Goal: Download file/media

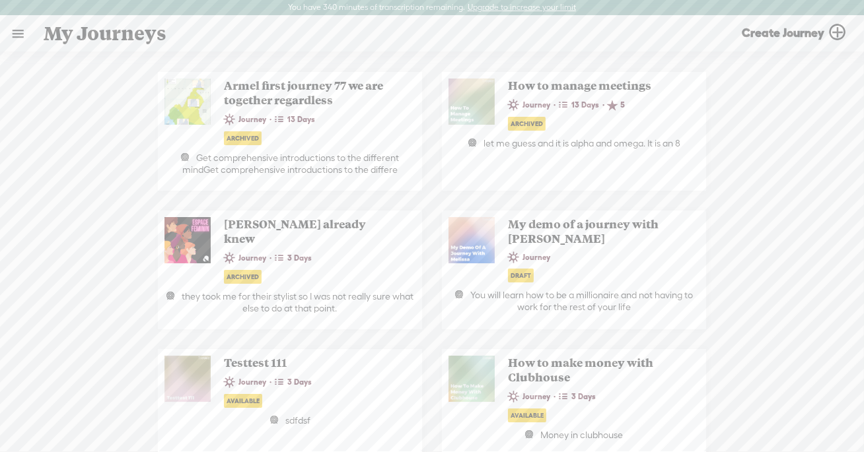
click at [23, 29] on link at bounding box center [18, 34] width 34 height 34
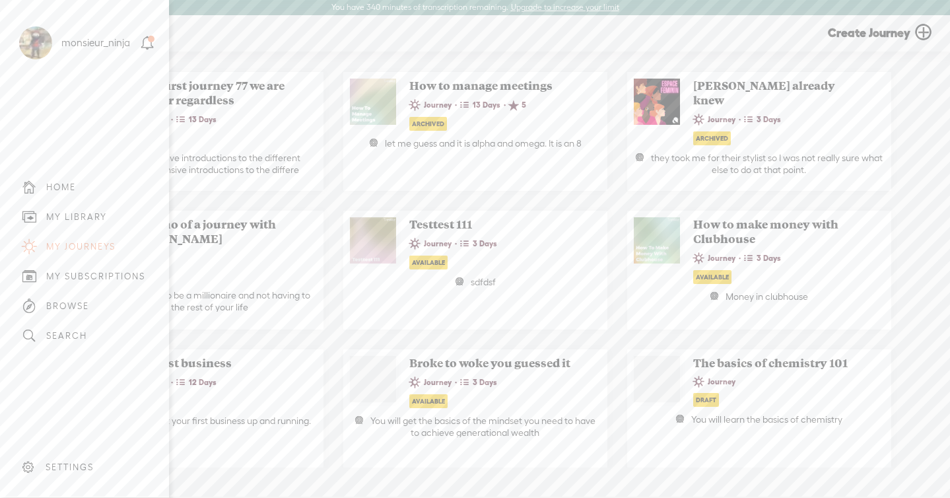
click at [71, 224] on div "MY LIBRARY" at bounding box center [84, 217] width 149 height 30
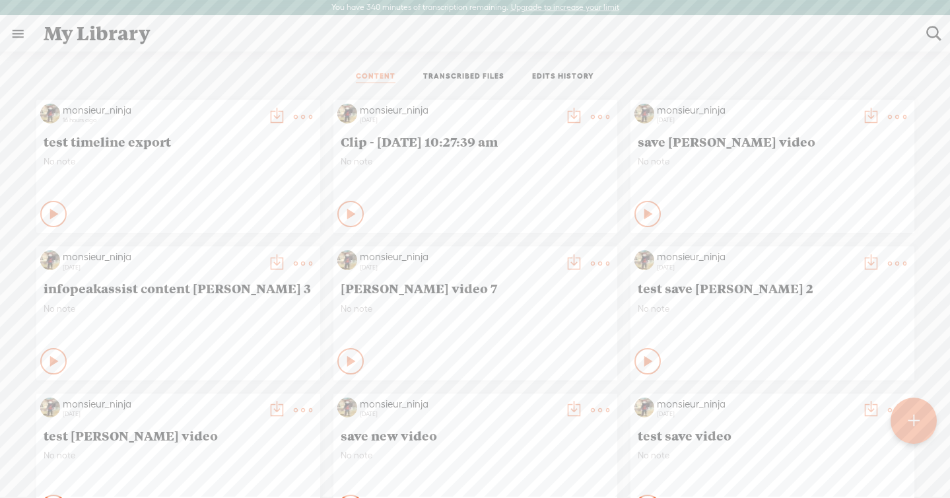
click at [302, 116] on t at bounding box center [303, 117] width 18 height 18
click at [263, 282] on link "Download as..." at bounding box center [235, 282] width 142 height 30
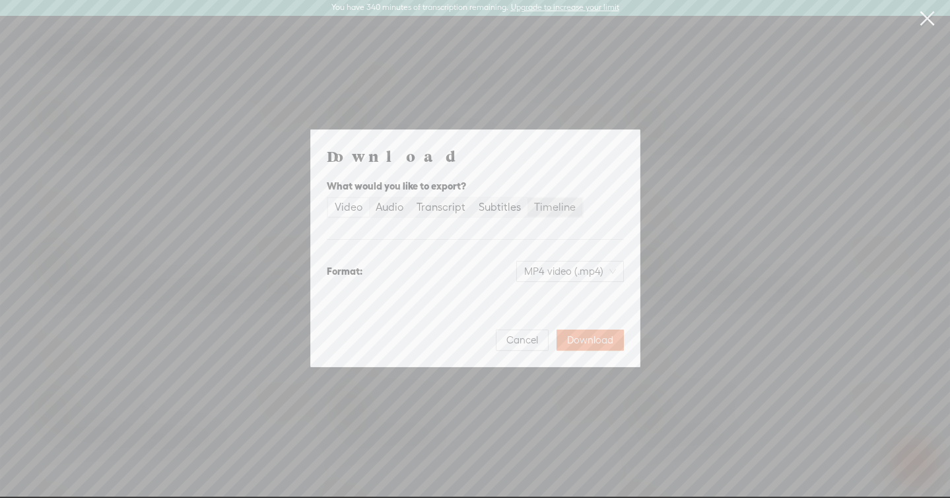
click at [534, 206] on div "Timeline" at bounding box center [555, 207] width 42 height 18
click at [528, 198] on input "Timeline" at bounding box center [528, 198] width 0 height 0
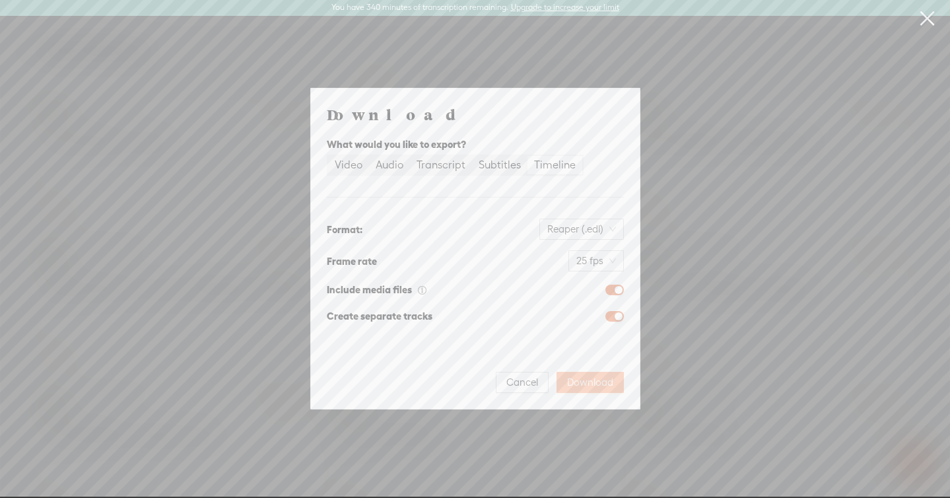
click at [585, 384] on span "Download" at bounding box center [590, 382] width 46 height 13
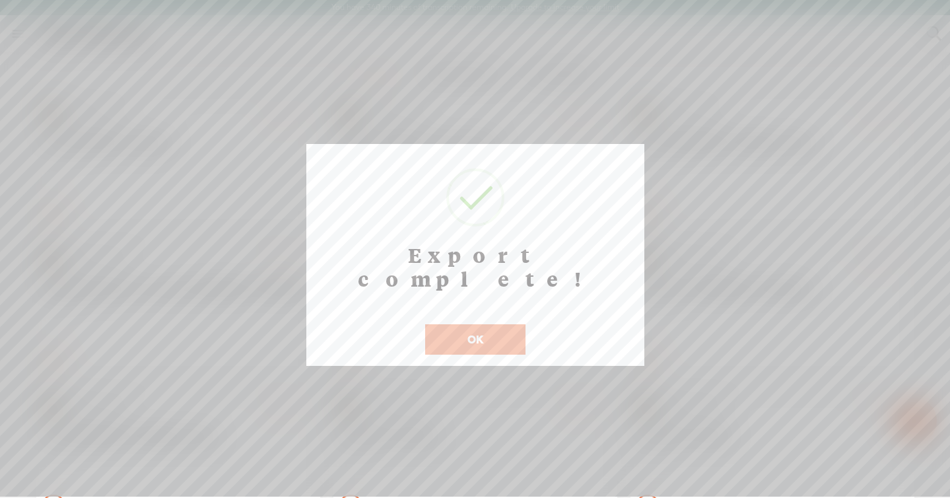
click at [489, 326] on button "OK" at bounding box center [475, 339] width 100 height 30
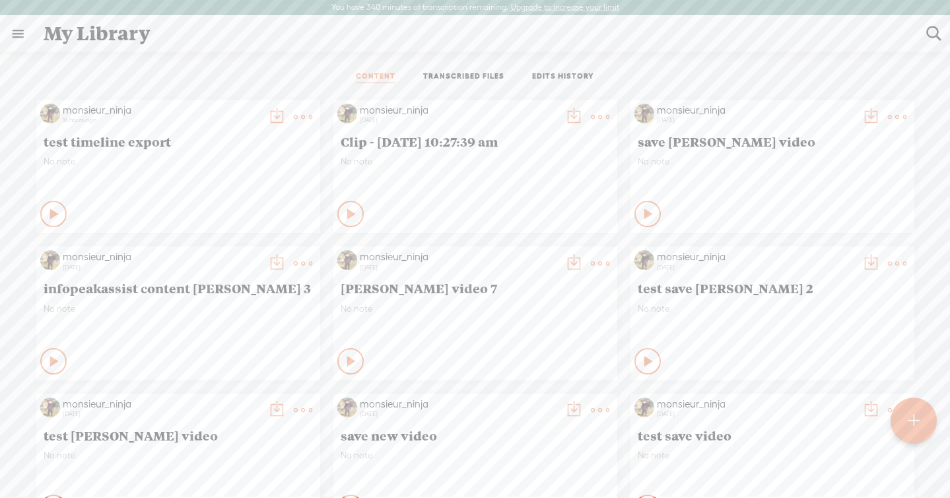
click at [294, 119] on t at bounding box center [303, 117] width 18 height 18
click at [245, 277] on link "Download as..." at bounding box center [235, 282] width 142 height 30
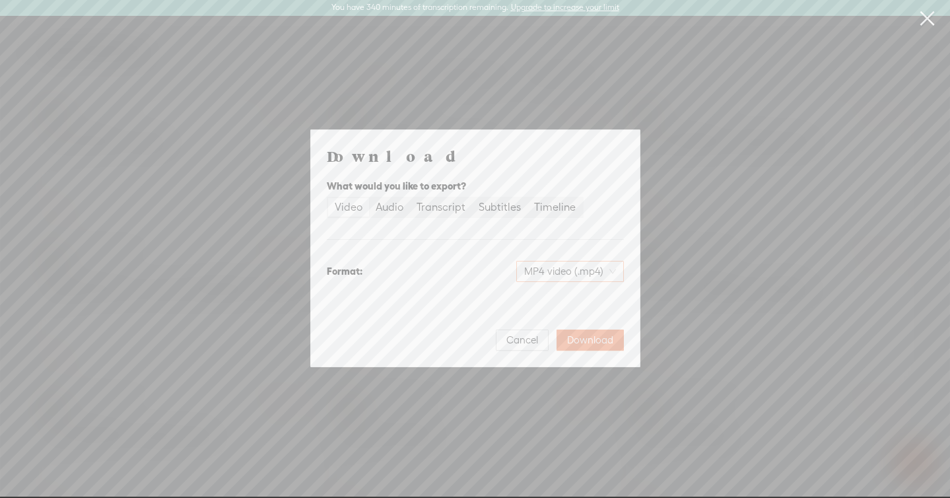
click at [557, 267] on span "MP4 video (.mp4)" at bounding box center [570, 272] width 92 height 20
click at [538, 205] on div "Timeline" at bounding box center [555, 207] width 42 height 18
click at [528, 198] on input "Timeline" at bounding box center [528, 198] width 0 height 0
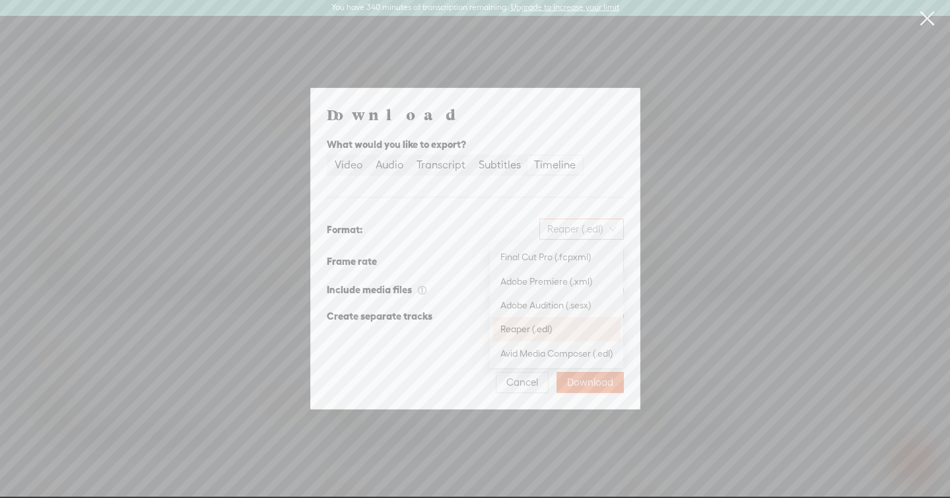
click at [552, 235] on span "Reaper (.edl)" at bounding box center [581, 229] width 69 height 20
click at [566, 308] on div "Adobe Audition (.sesx)" at bounding box center [557, 304] width 112 height 13
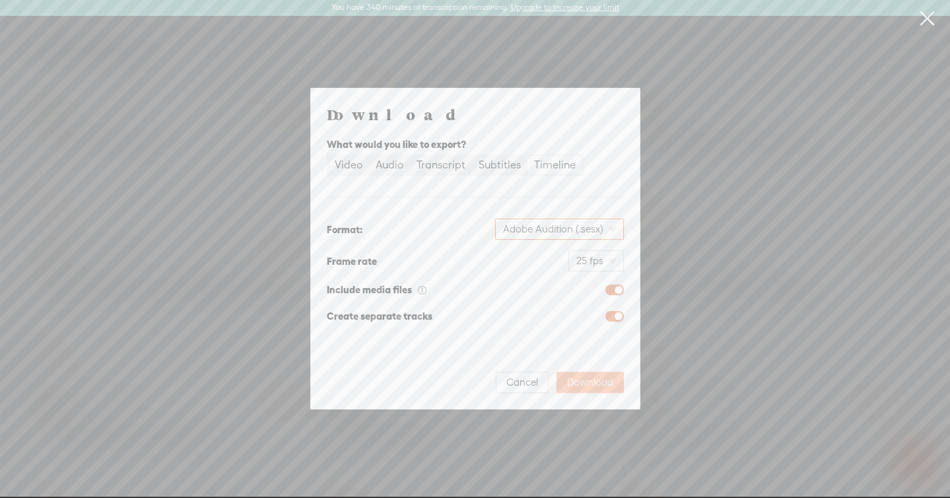
click at [583, 376] on span "Download" at bounding box center [590, 382] width 46 height 13
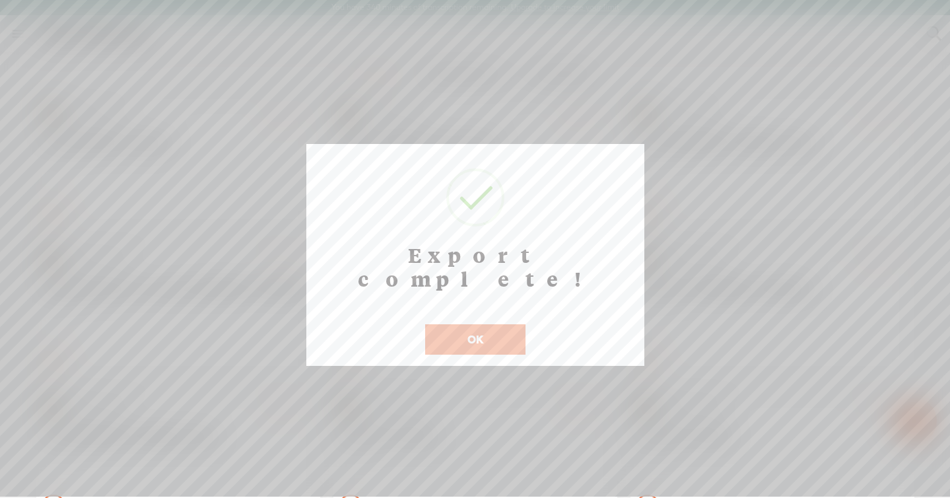
click at [478, 324] on button "OK" at bounding box center [475, 339] width 100 height 30
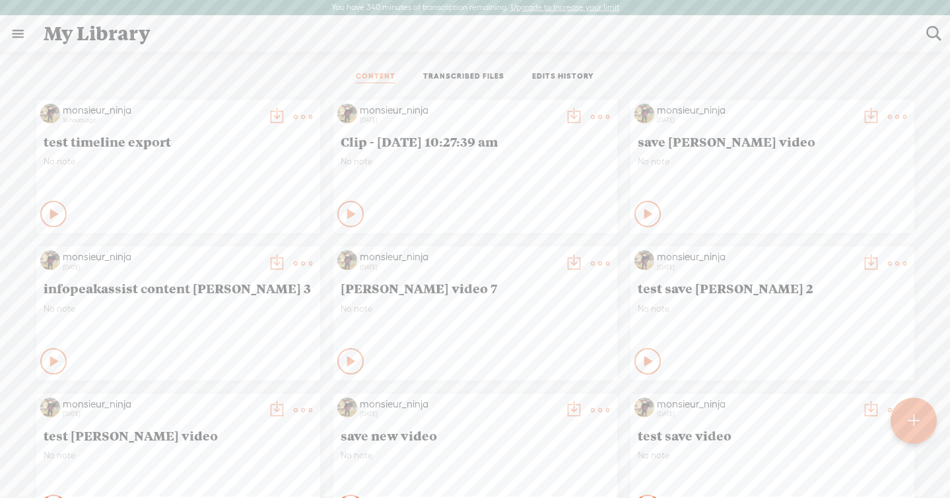
click at [303, 116] on t at bounding box center [303, 117] width 18 height 18
click at [245, 275] on link "Download as..." at bounding box center [235, 282] width 142 height 30
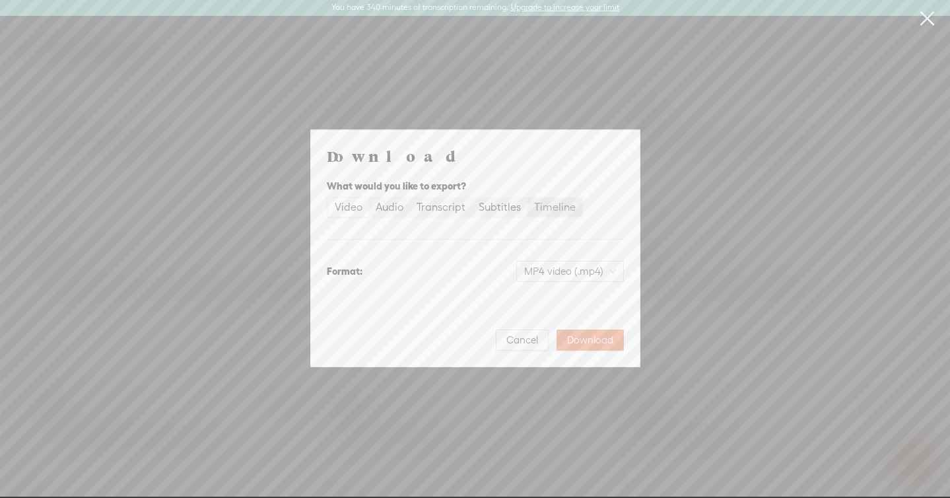
click at [550, 201] on div "Timeline" at bounding box center [555, 207] width 42 height 18
click at [528, 198] on input "Timeline" at bounding box center [528, 198] width 0 height 0
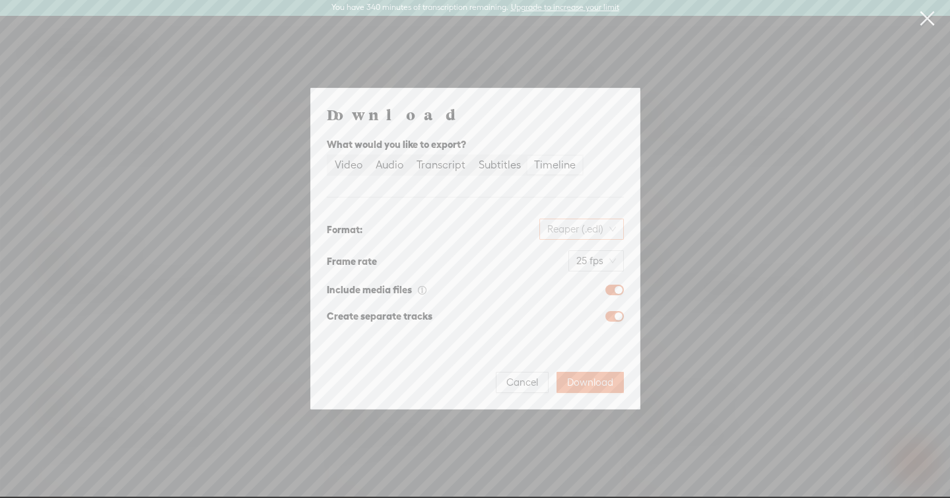
click at [581, 236] on span "Reaper (.edl)" at bounding box center [581, 229] width 69 height 20
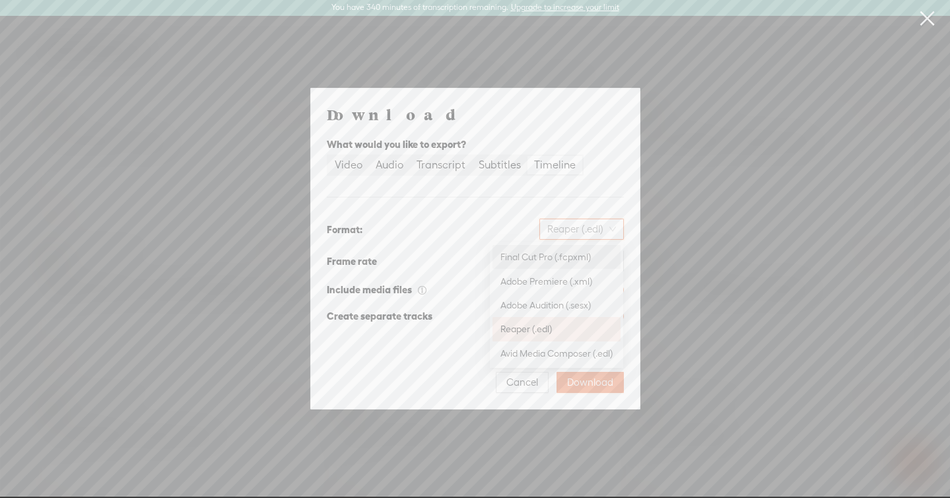
click at [577, 257] on div "Final Cut Pro (.fcpxml)" at bounding box center [557, 256] width 112 height 13
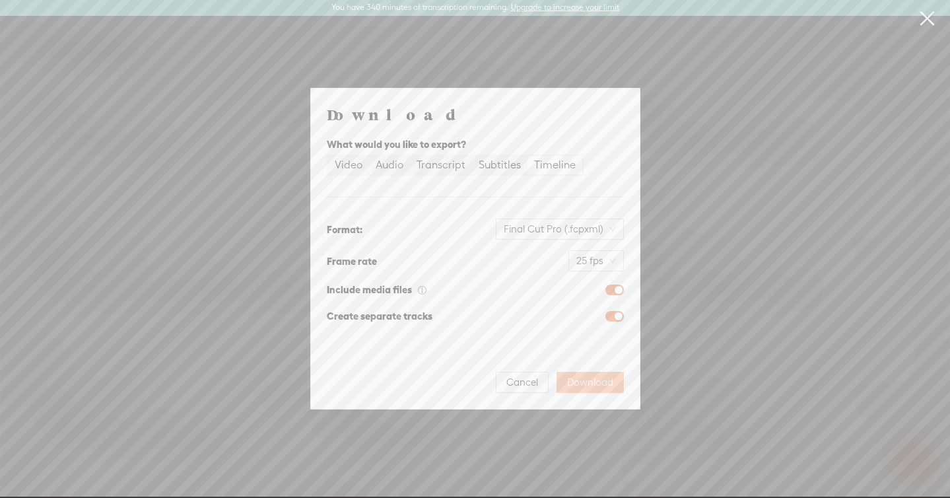
click at [585, 378] on span "Download" at bounding box center [590, 382] width 46 height 13
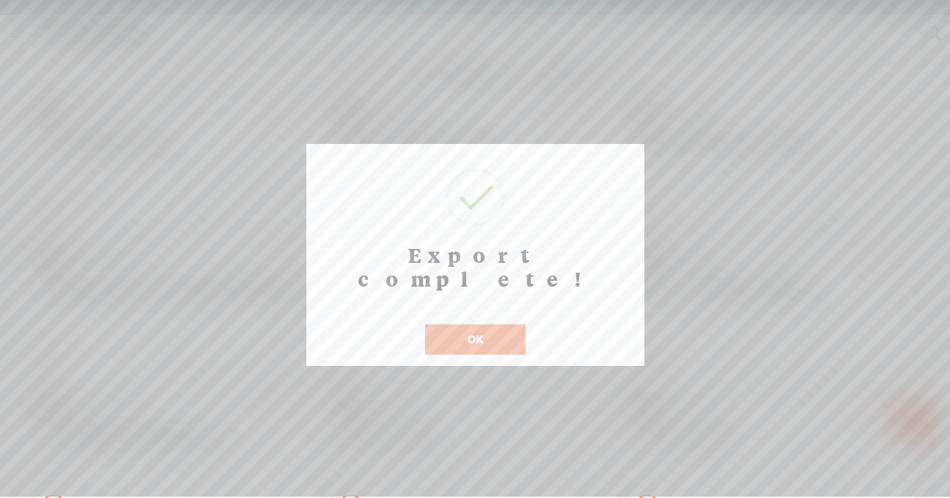
click at [507, 331] on div "Export complete! ! Not valid! Cancel OK" at bounding box center [475, 255] width 338 height 222
click at [468, 324] on button "OK" at bounding box center [475, 339] width 100 height 30
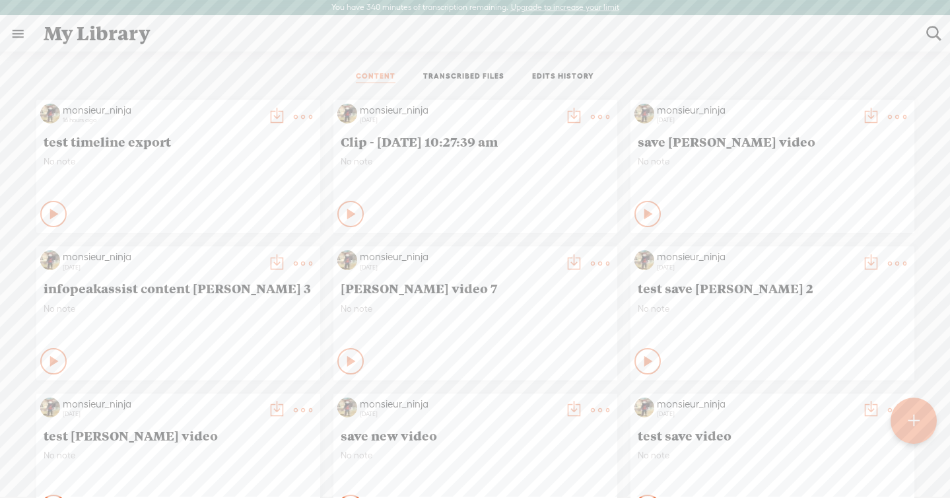
click at [301, 110] on t at bounding box center [303, 117] width 18 height 18
click at [246, 166] on link "Edit" at bounding box center [235, 161] width 142 height 30
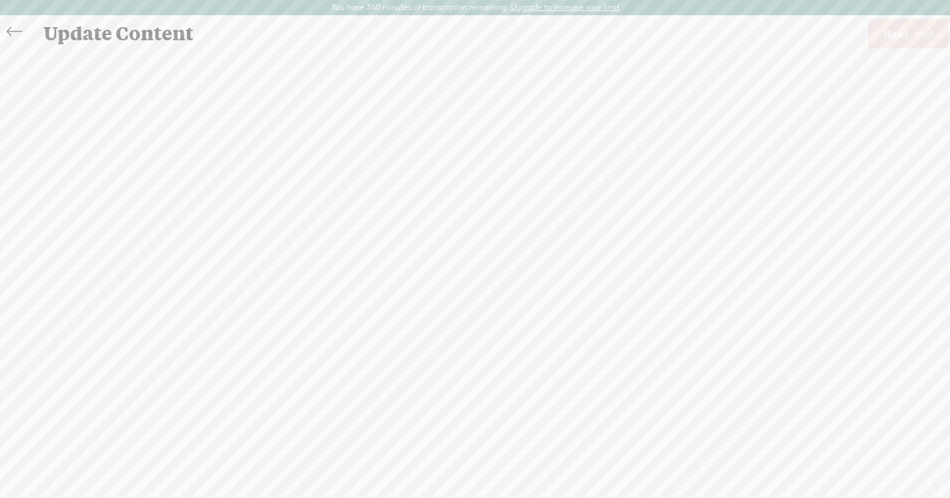
scroll to position [1, 0]
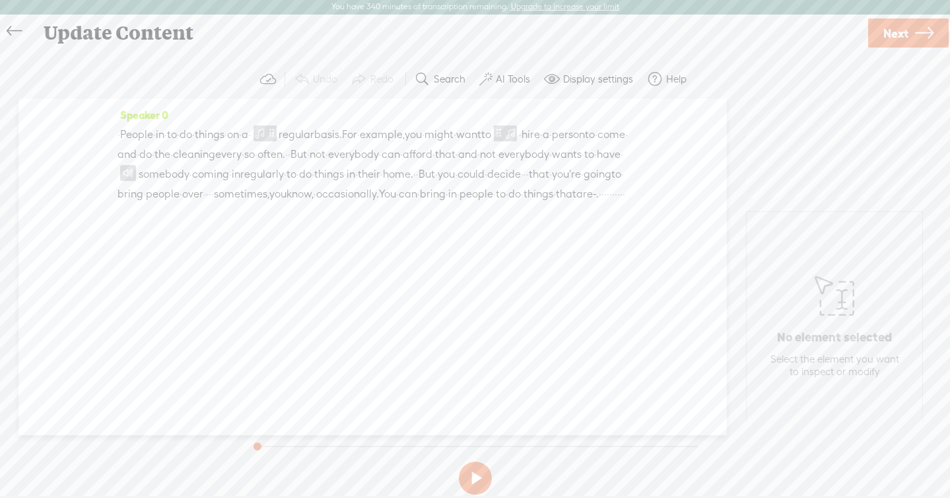
click at [433, 164] on span "·" at bounding box center [434, 155] width 3 height 20
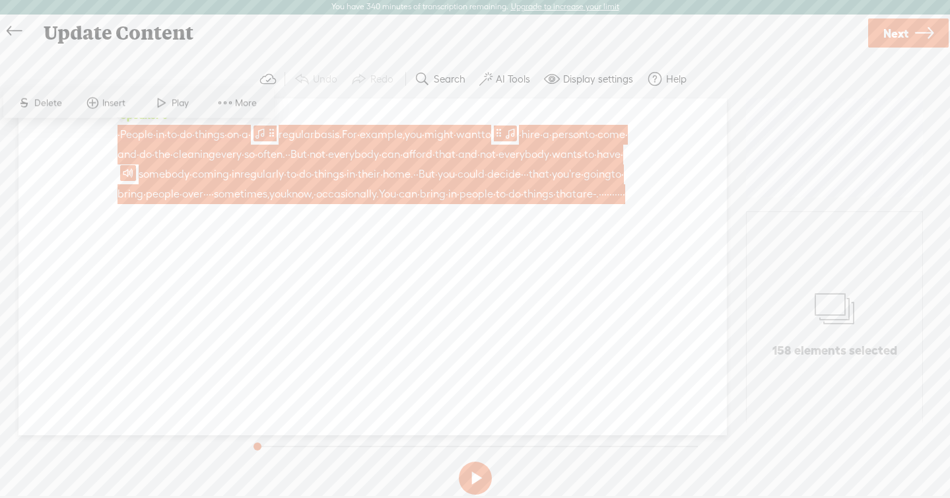
click at [254, 102] on span "More" at bounding box center [247, 102] width 25 height 13
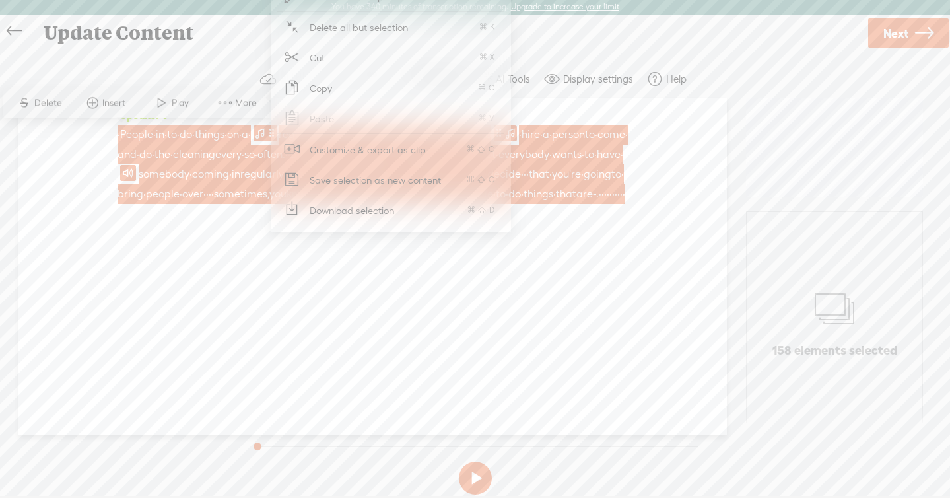
click at [351, 212] on span "Download selection" at bounding box center [352, 210] width 137 height 30
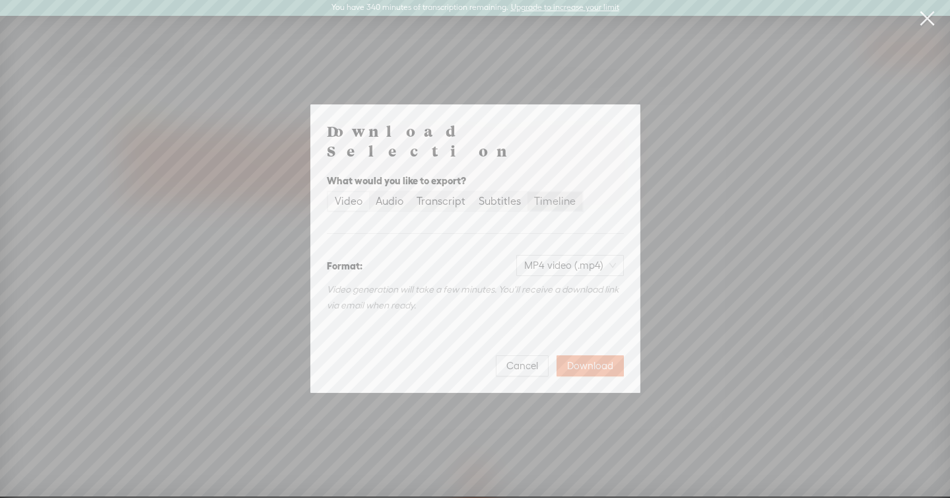
click at [543, 192] on div "Timeline" at bounding box center [555, 201] width 42 height 18
click at [528, 192] on input "Timeline" at bounding box center [528, 192] width 0 height 0
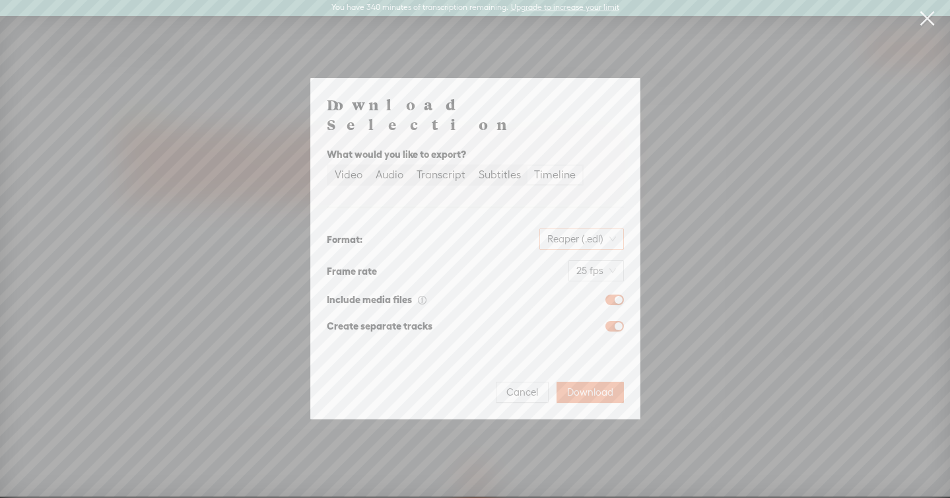
click at [573, 237] on span "Reaper (.edl)" at bounding box center [581, 239] width 69 height 20
click at [578, 277] on div "Adobe Premiere (.xml)" at bounding box center [557, 281] width 112 height 13
click at [586, 386] on span "Download" at bounding box center [590, 392] width 46 height 13
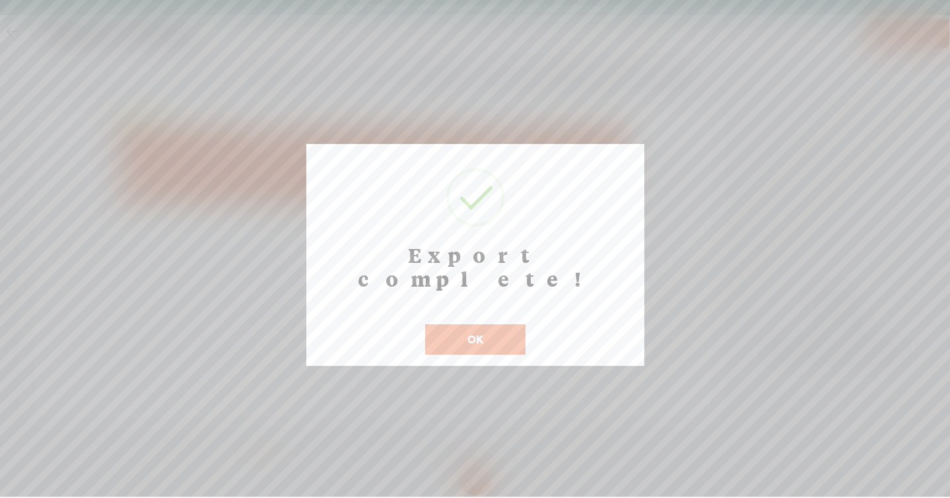
click at [479, 332] on div "Export complete! ! Not valid! Cancel OK" at bounding box center [475, 255] width 338 height 222
click at [454, 324] on button "OK" at bounding box center [475, 339] width 100 height 30
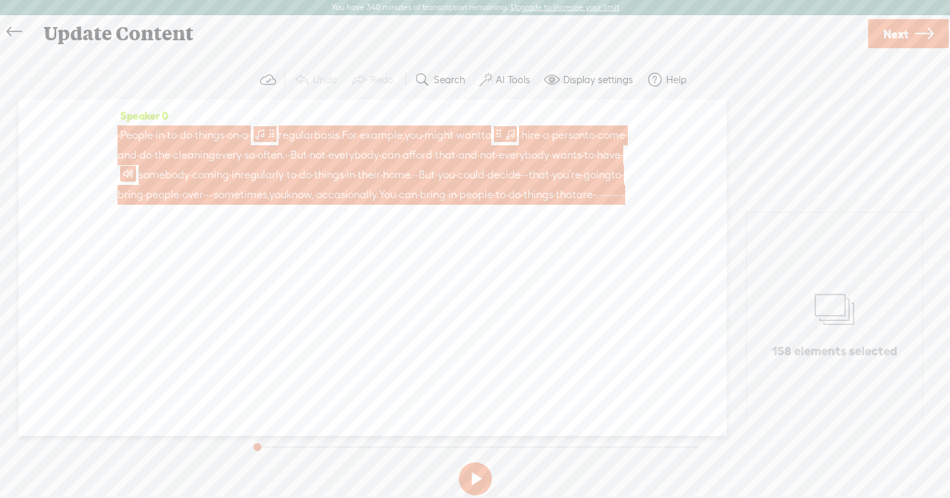
click at [269, 205] on span "sometimes," at bounding box center [241, 195] width 55 height 20
click at [245, 110] on span "More" at bounding box center [238, 104] width 66 height 24
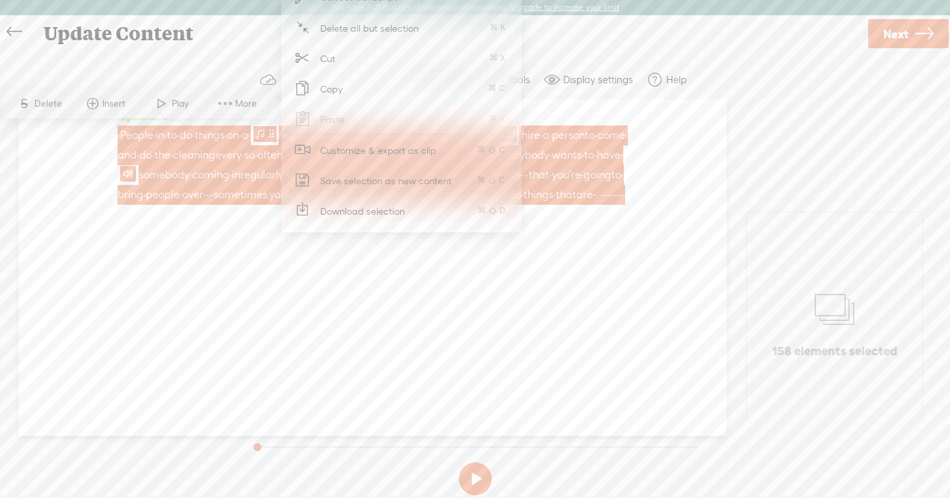
click at [379, 207] on span "Download selection" at bounding box center [363, 211] width 137 height 30
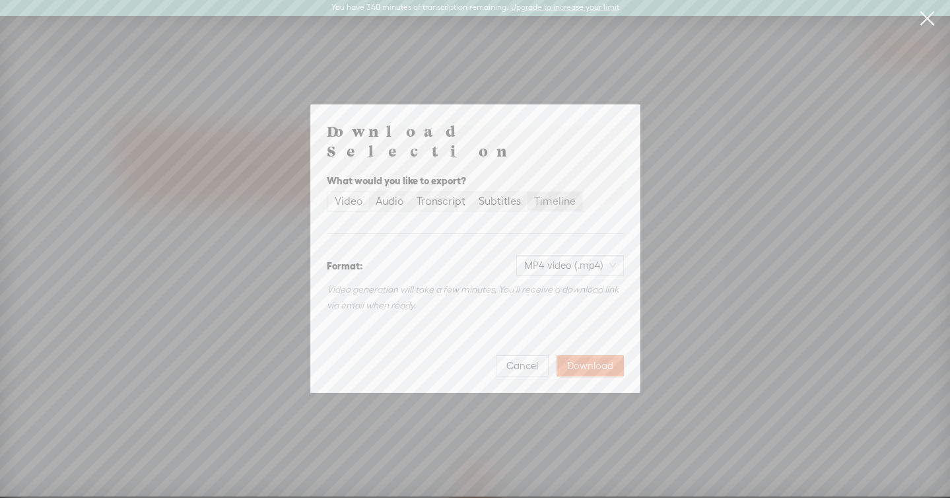
click at [558, 195] on div "Timeline" at bounding box center [555, 201] width 42 height 18
click at [528, 192] on input "Timeline" at bounding box center [528, 192] width 0 height 0
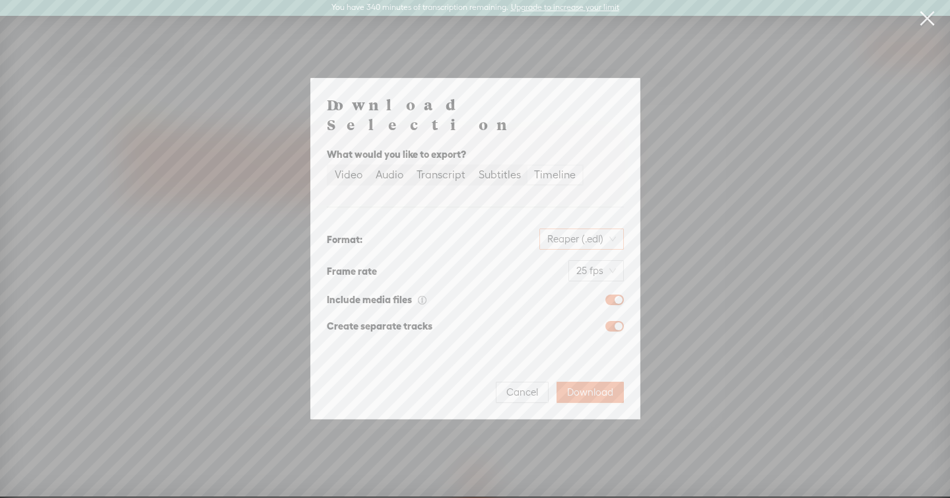
click at [561, 233] on span "Reaper (.edl)" at bounding box center [581, 239] width 69 height 20
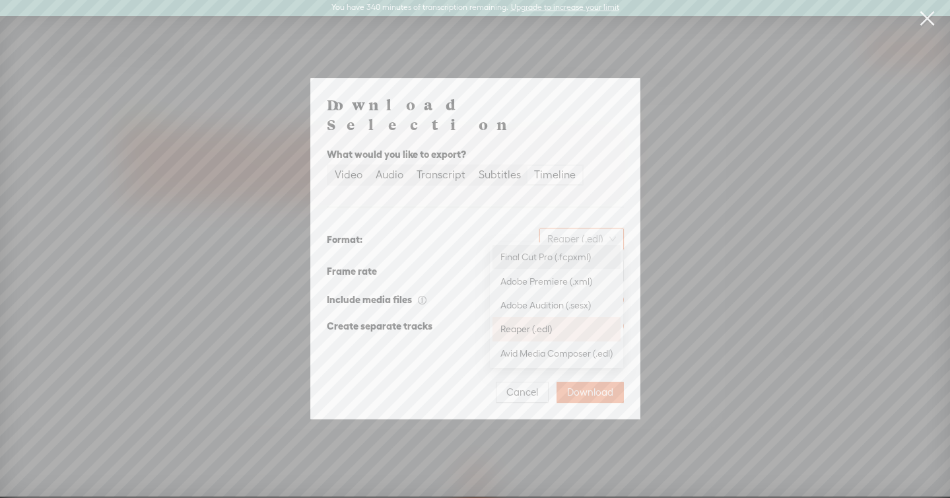
click at [561, 265] on div "Final Cut Pro (.fcpxml)" at bounding box center [557, 257] width 112 height 18
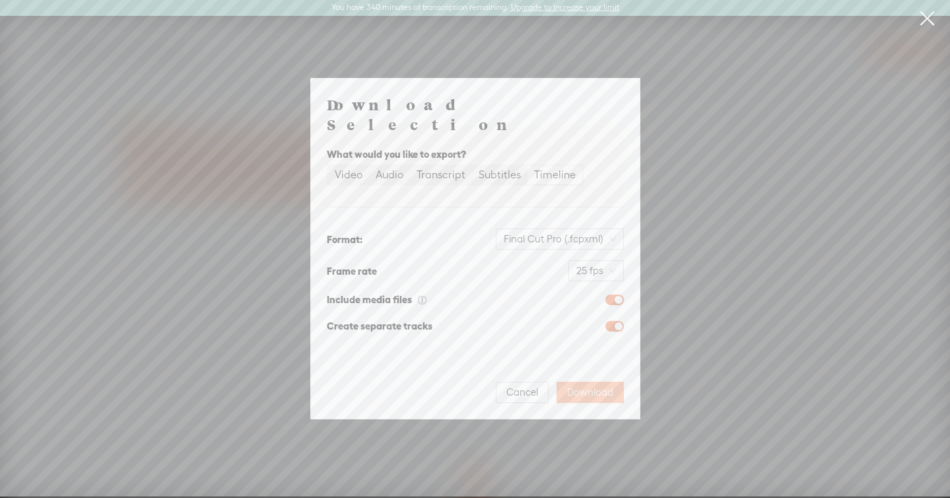
click at [582, 386] on span "Download" at bounding box center [590, 392] width 46 height 13
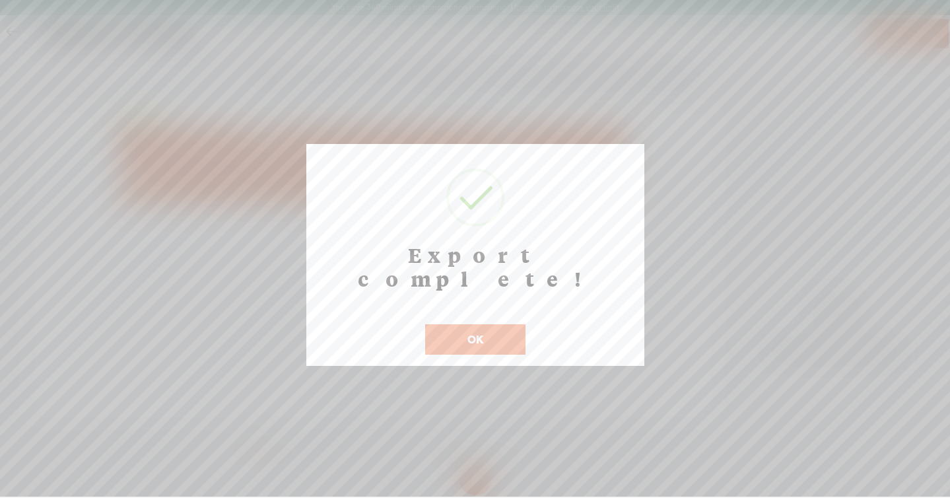
click at [484, 324] on button "OK" at bounding box center [475, 339] width 100 height 30
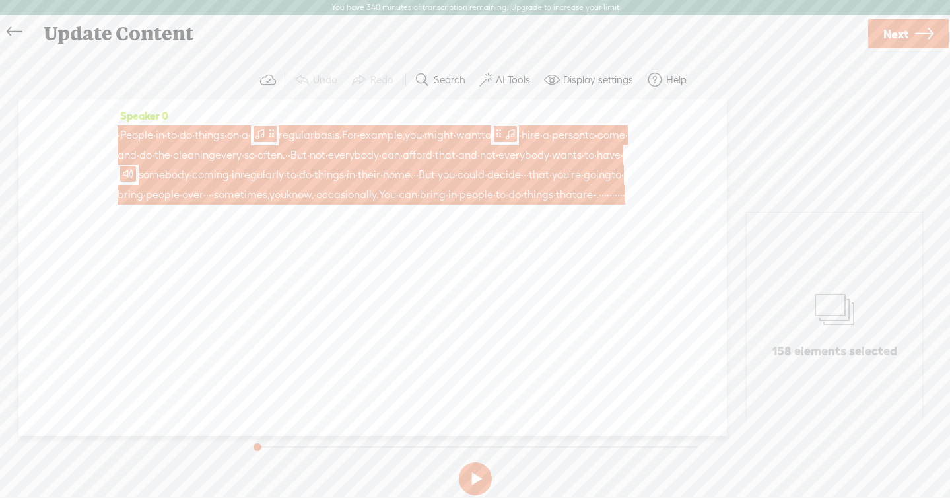
click at [15, 34] on icon at bounding box center [14, 32] width 15 height 30
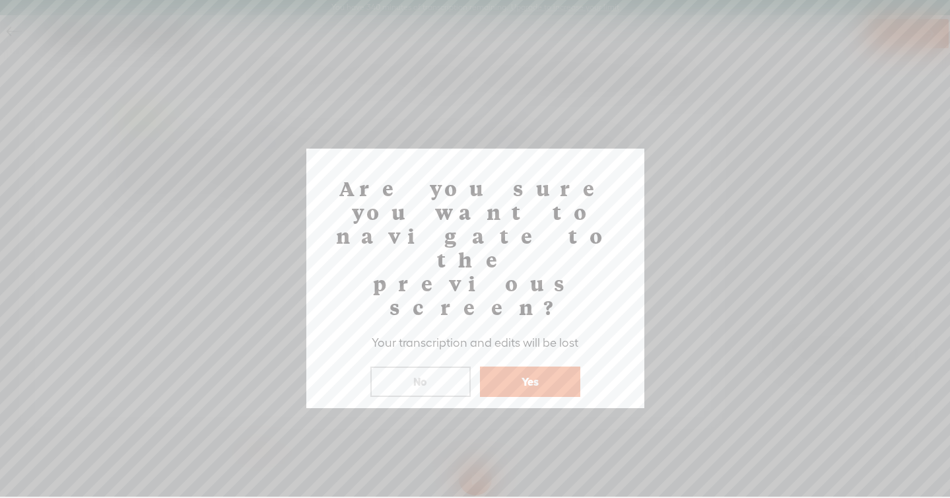
click at [542, 349] on div "Yes" at bounding box center [530, 373] width 107 height 48
click at [541, 367] on button "Yes" at bounding box center [530, 382] width 100 height 30
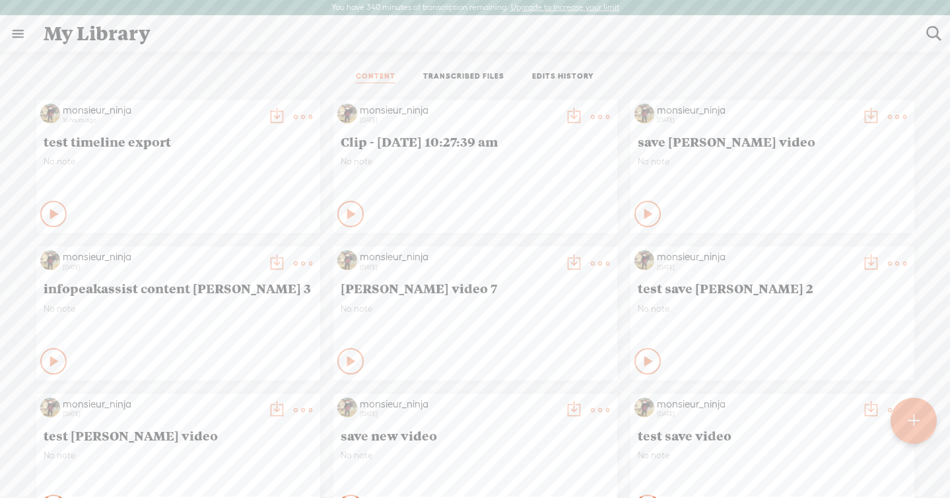
click at [298, 115] on t at bounding box center [303, 117] width 18 height 18
click at [258, 279] on link "Download as..." at bounding box center [235, 282] width 142 height 30
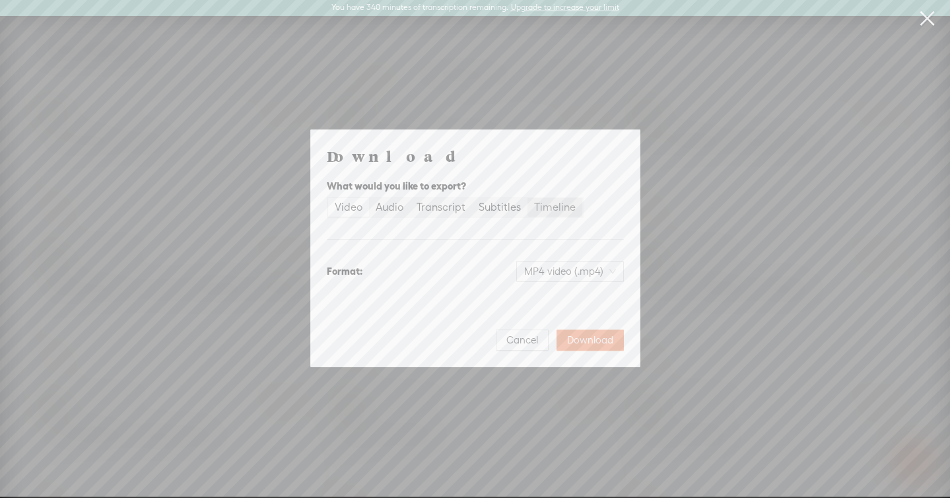
click at [553, 202] on div "Timeline" at bounding box center [555, 207] width 42 height 18
click at [528, 198] on input "Timeline" at bounding box center [528, 198] width 0 height 0
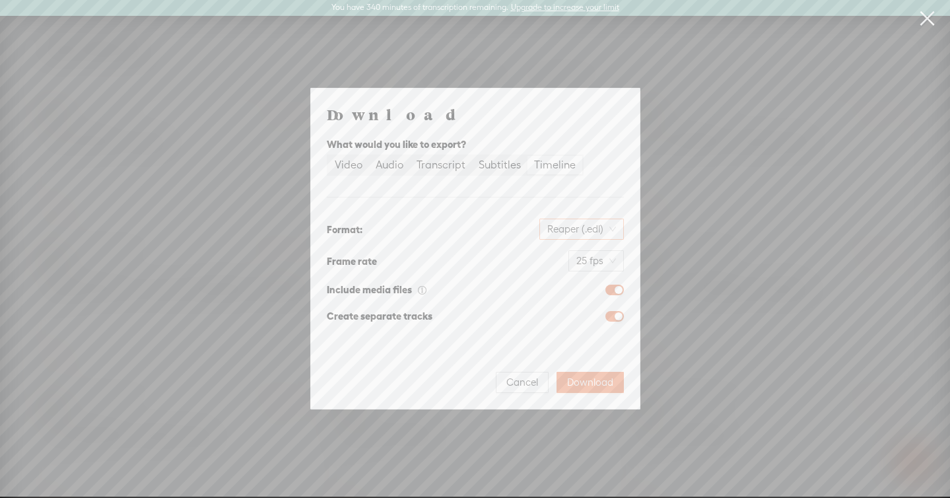
click at [560, 227] on span "Reaper (.edl)" at bounding box center [581, 229] width 69 height 20
click at [567, 288] on div "Adobe Premiere (.xml)" at bounding box center [557, 281] width 112 height 18
click at [588, 384] on span "Download" at bounding box center [590, 382] width 46 height 13
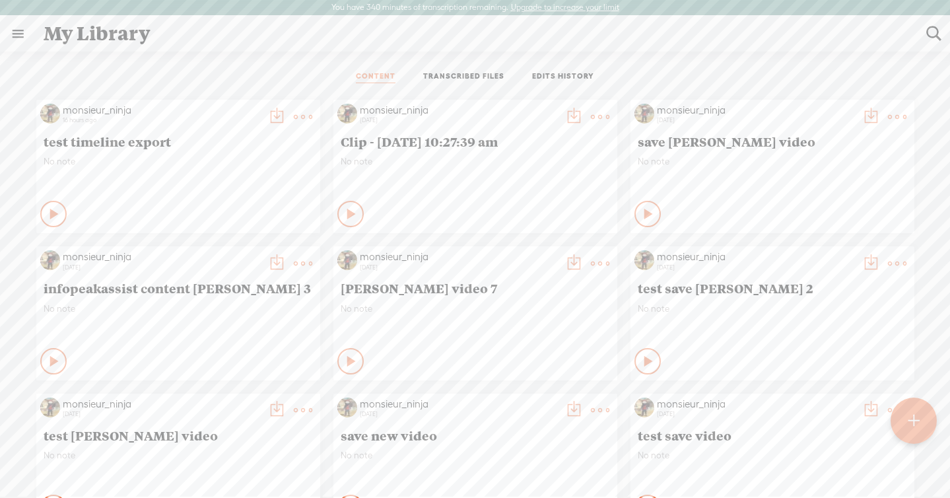
click at [304, 114] on t at bounding box center [303, 117] width 18 height 18
click at [271, 276] on link "Download as..." at bounding box center [235, 281] width 142 height 30
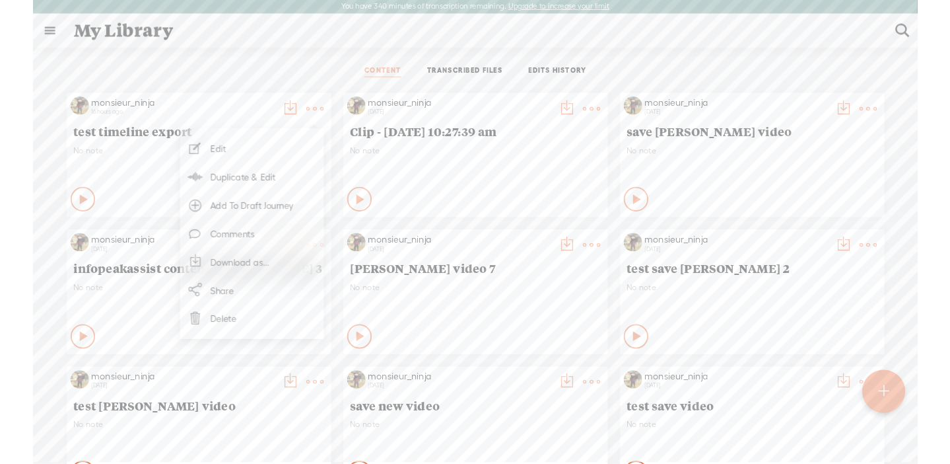
scroll to position [0, 0]
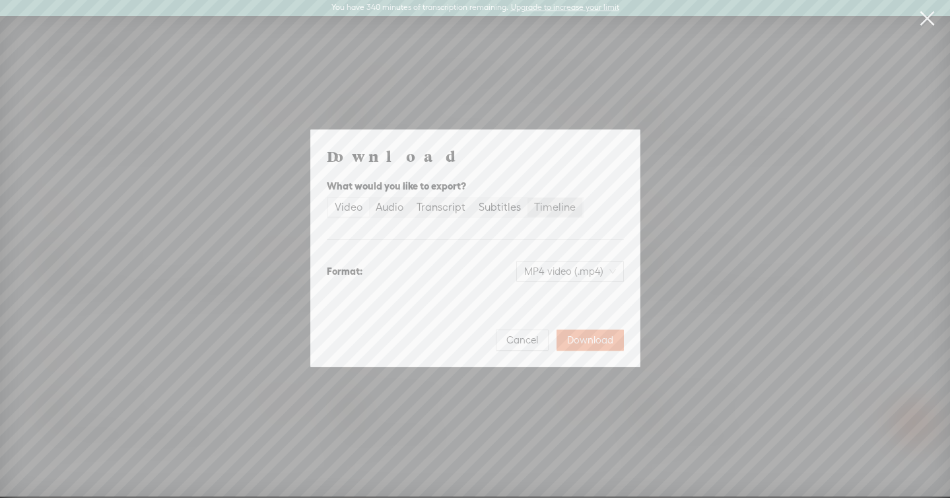
click at [535, 214] on div "Timeline" at bounding box center [555, 207] width 42 height 18
click at [528, 198] on input "Timeline" at bounding box center [528, 198] width 0 height 0
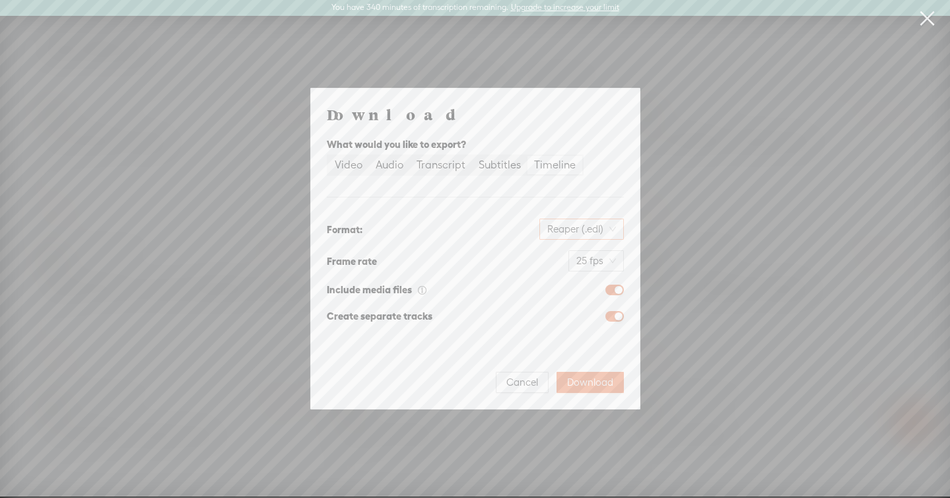
click at [555, 229] on span "Reaper (.edl)" at bounding box center [581, 229] width 69 height 20
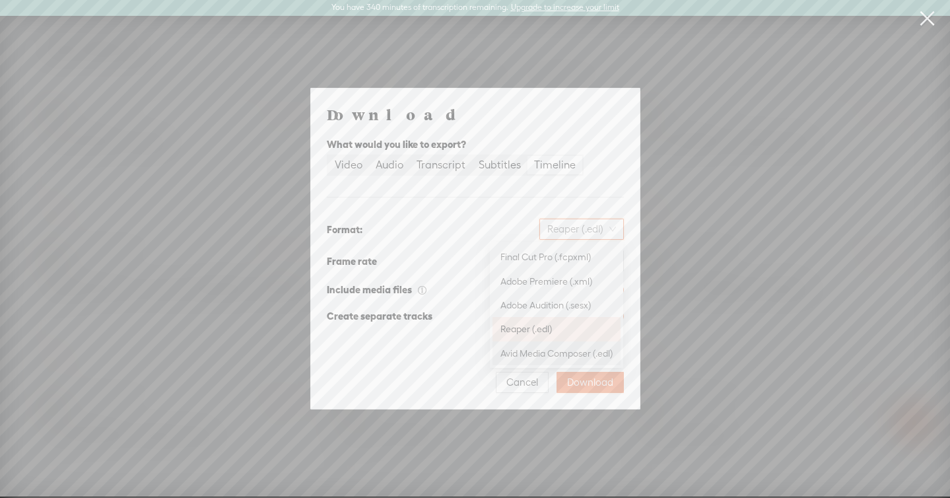
click at [550, 355] on div "Avid Media Composer (.edl)" at bounding box center [557, 353] width 112 height 13
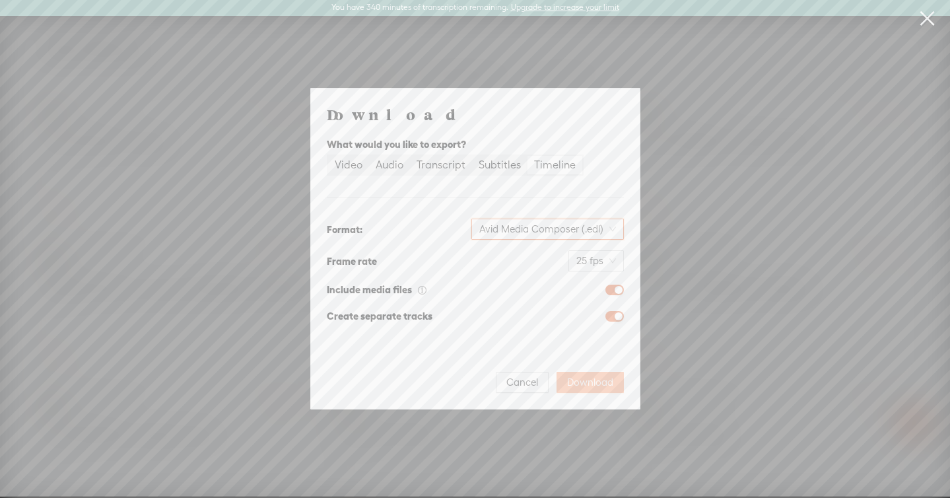
click at [586, 385] on span "Download" at bounding box center [590, 382] width 46 height 13
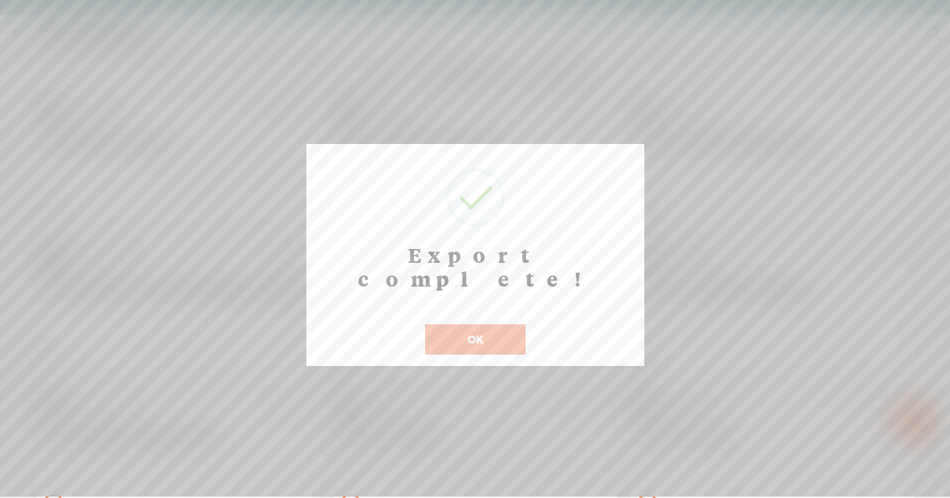
click at [505, 324] on button "OK" at bounding box center [475, 339] width 100 height 30
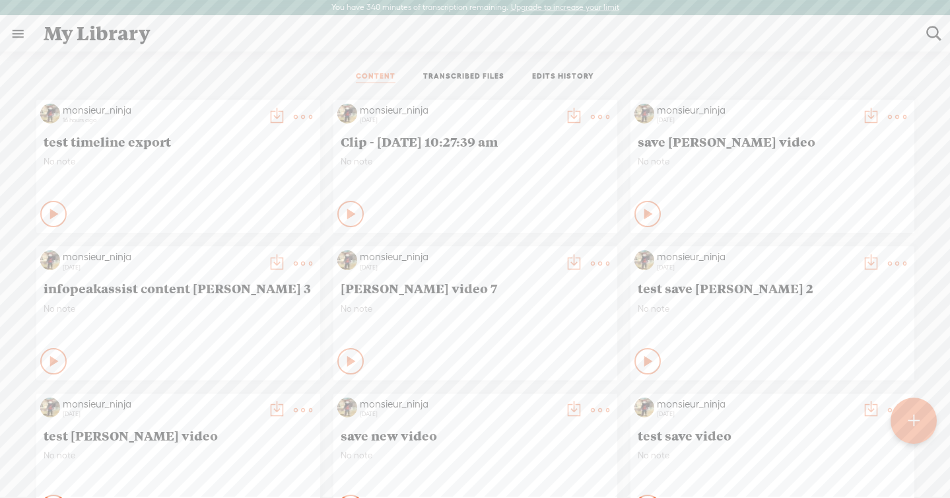
click at [302, 120] on t at bounding box center [303, 117] width 18 height 18
click at [257, 273] on link "Download as..." at bounding box center [235, 282] width 142 height 30
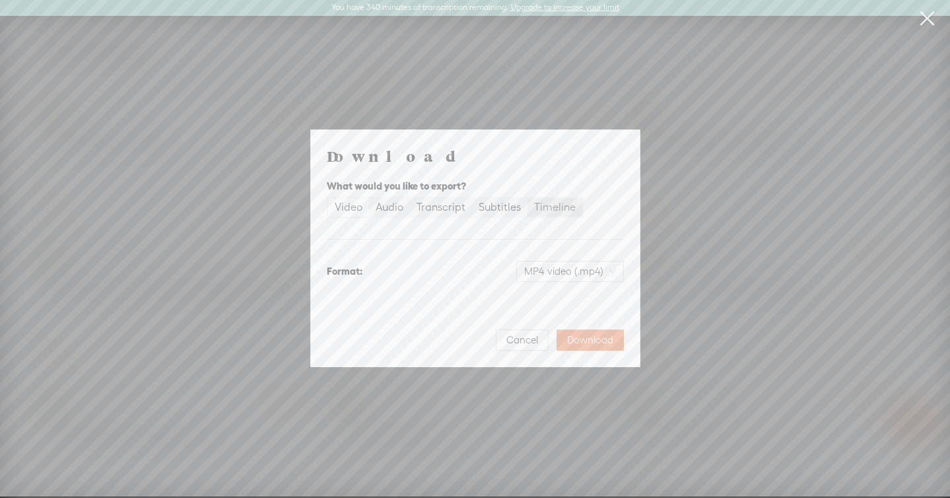
click at [542, 205] on div "Timeline" at bounding box center [555, 207] width 42 height 18
click at [528, 198] on input "Timeline" at bounding box center [528, 198] width 0 height 0
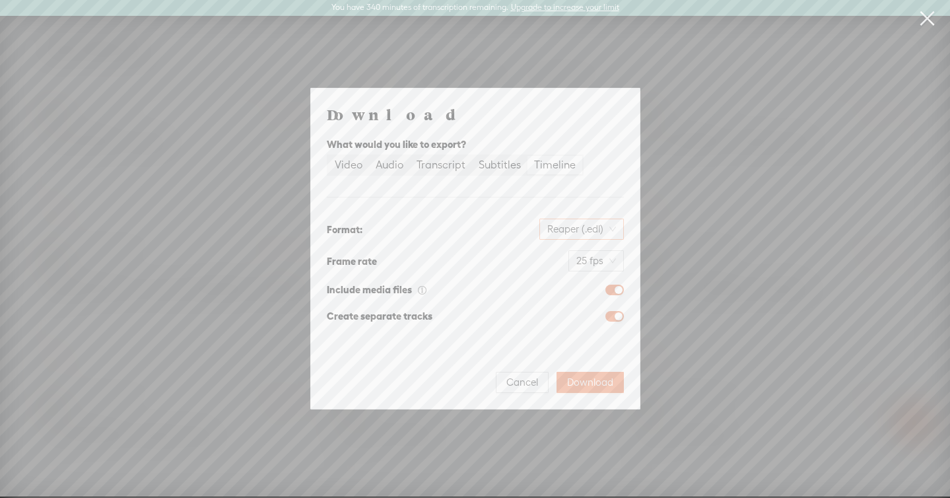
click at [568, 232] on span "Reaper (.edl)" at bounding box center [581, 229] width 69 height 20
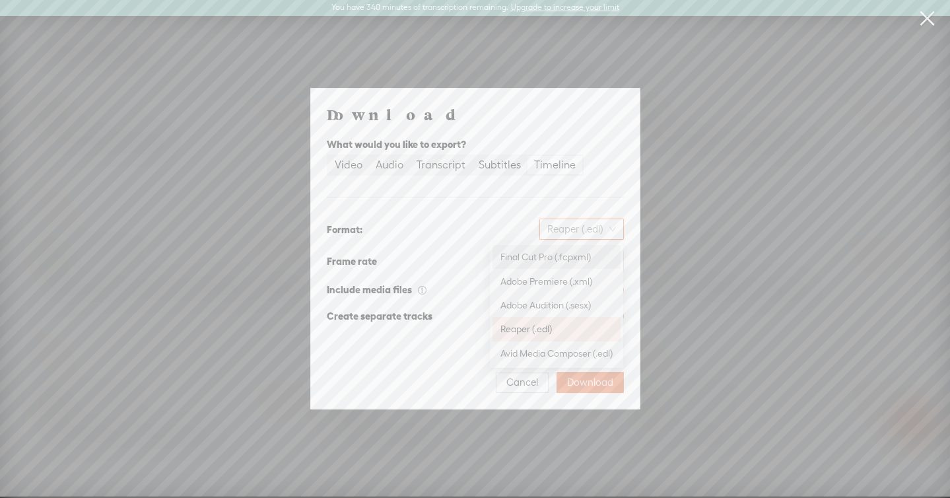
click at [578, 262] on div "Final Cut Pro (.fcpxml)" at bounding box center [557, 256] width 112 height 13
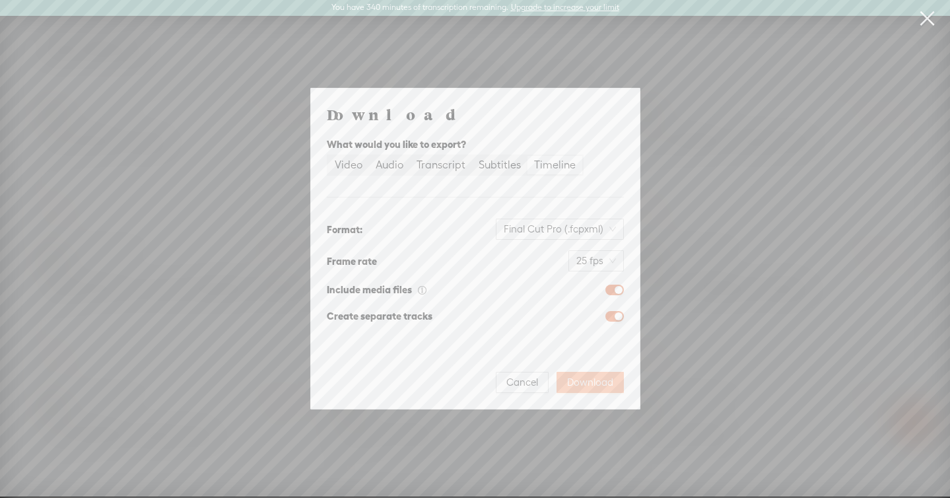
click at [598, 385] on span "Download" at bounding box center [590, 382] width 46 height 13
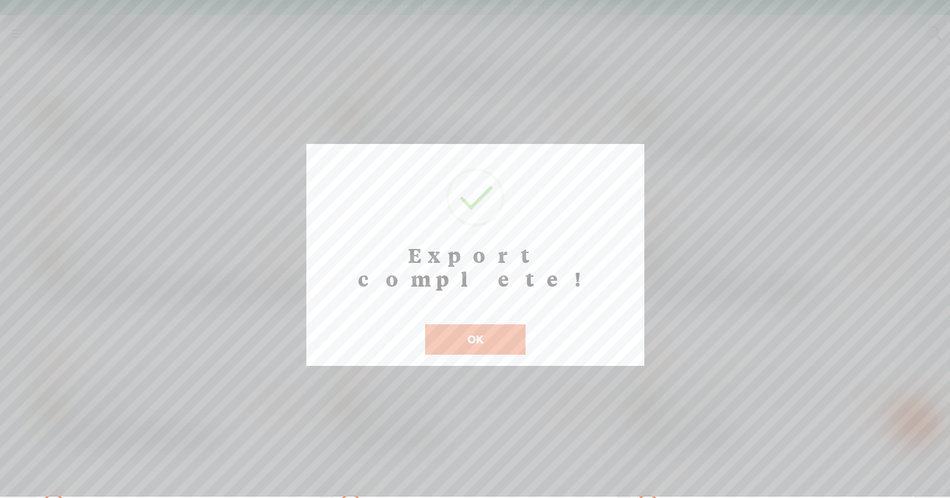
click at [480, 324] on button "OK" at bounding box center [475, 339] width 100 height 30
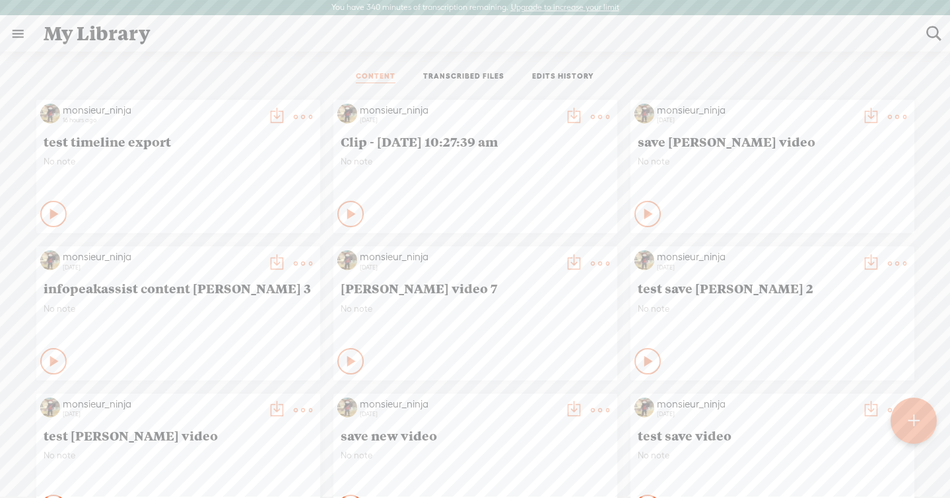
click at [560, 81] on link "EDITS HISTORY" at bounding box center [563, 77] width 62 height 12
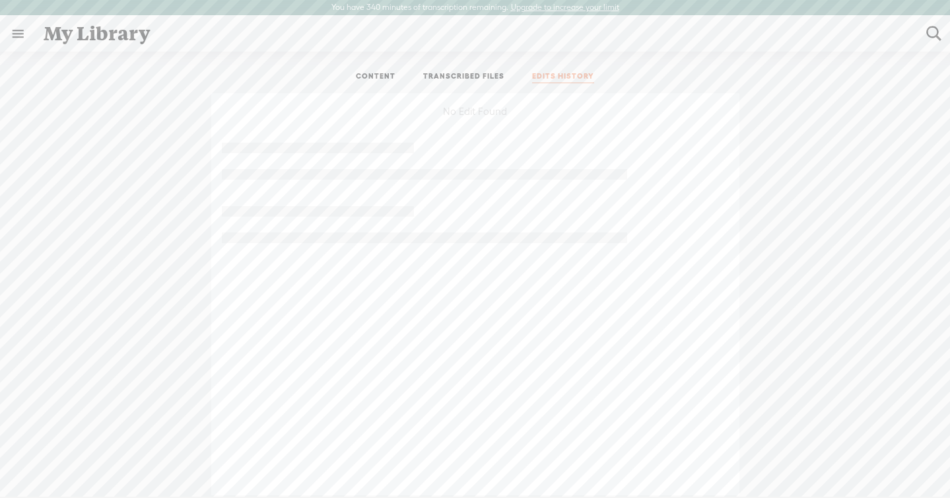
click at [489, 70] on ul "CONTENT TRANSCRIBED FILES EDITS HISTORY" at bounding box center [475, 77] width 350 height 32
click at [488, 82] on link "TRANSCRIBED FILES" at bounding box center [463, 77] width 81 height 12
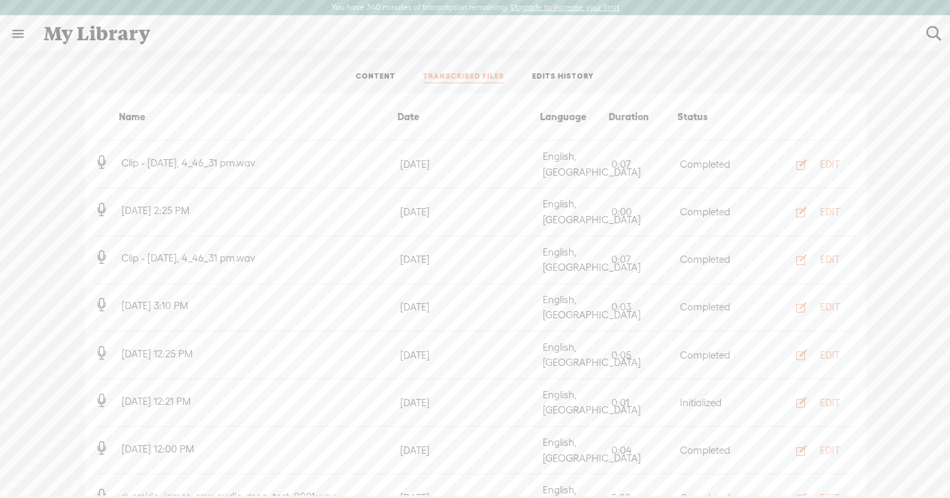
click at [563, 73] on link "EDITS HISTORY" at bounding box center [563, 77] width 62 height 12
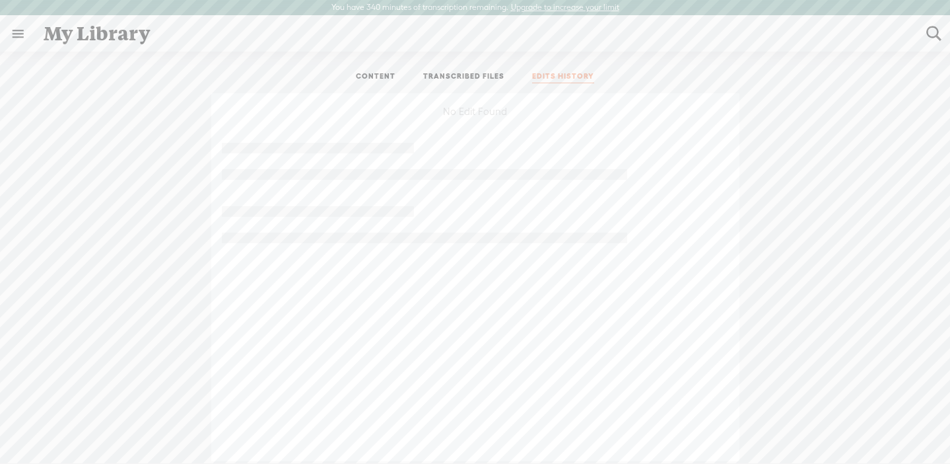
click at [447, 81] on link "TRANSCRIBED FILES" at bounding box center [463, 77] width 81 height 12
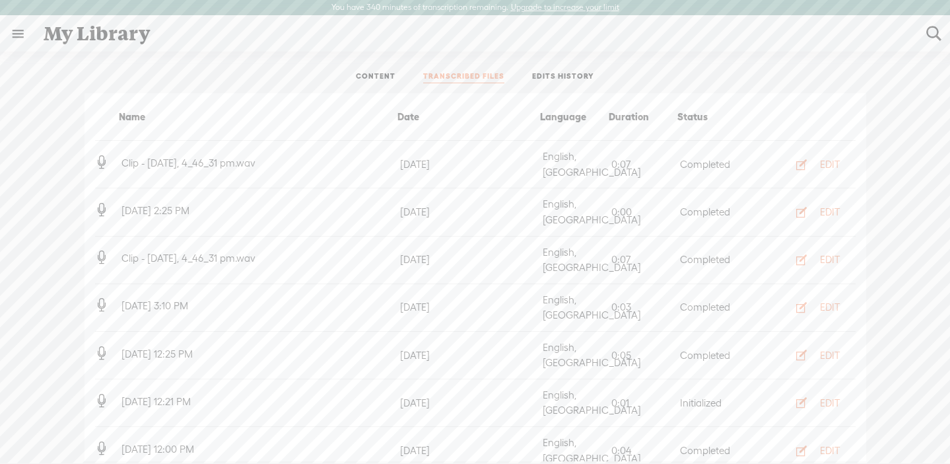
click at [525, 75] on li "EDITS HISTORY" at bounding box center [563, 77] width 90 height 12
click at [545, 73] on link "EDITS HISTORY" at bounding box center [563, 77] width 62 height 12
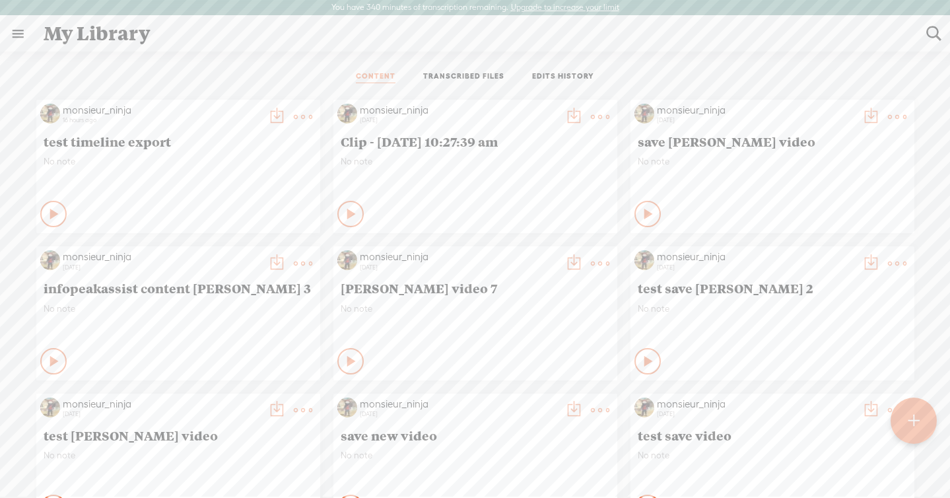
click at [547, 75] on link "EDITS HISTORY" at bounding box center [563, 77] width 62 height 12
click at [591, 116] on t at bounding box center [600, 117] width 18 height 18
click at [528, 165] on link "Edit" at bounding box center [533, 161] width 142 height 30
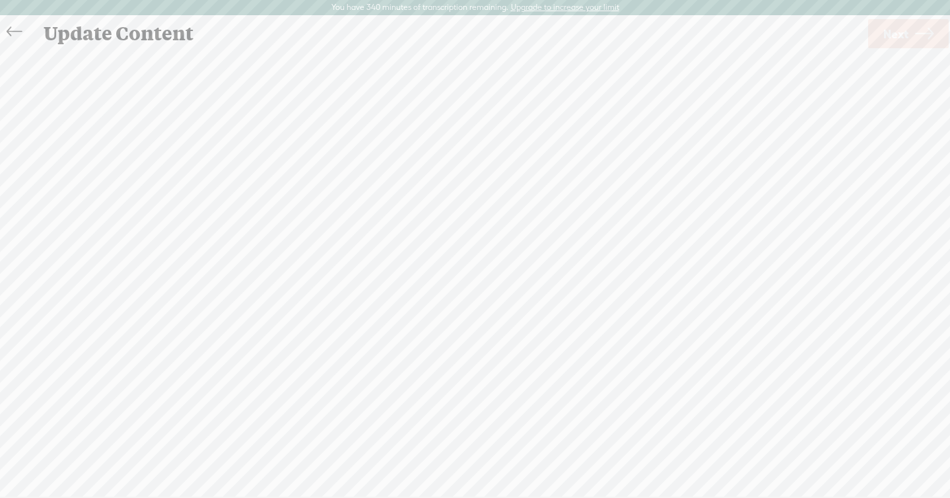
scroll to position [1, 0]
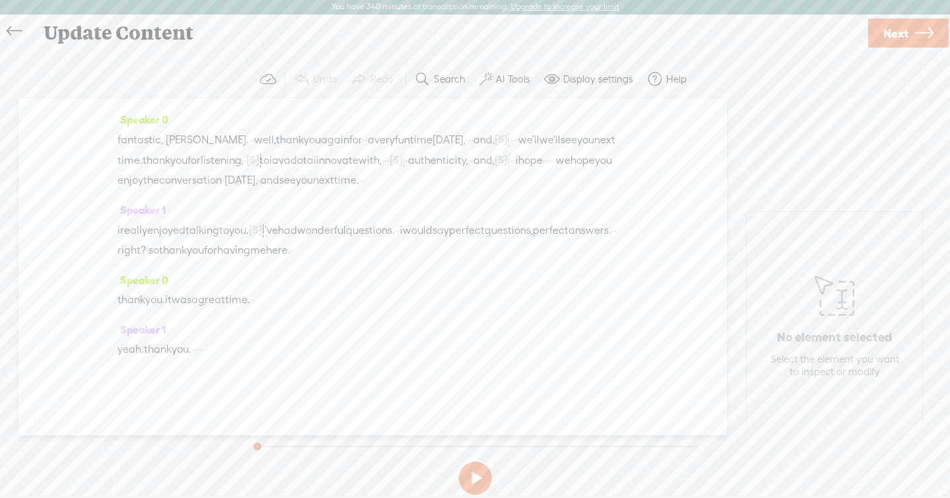
scroll to position [19883, 0]
